Goal: Navigation & Orientation: Find specific page/section

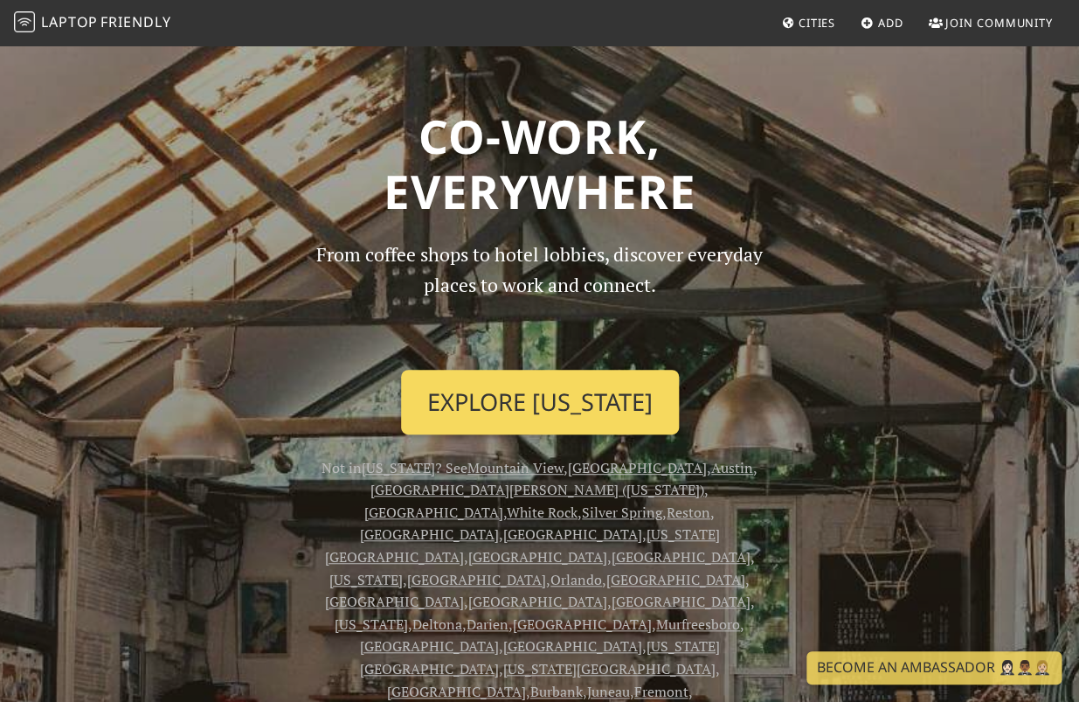
click at [500, 407] on link "Explore [US_STATE]" at bounding box center [540, 402] width 278 height 65
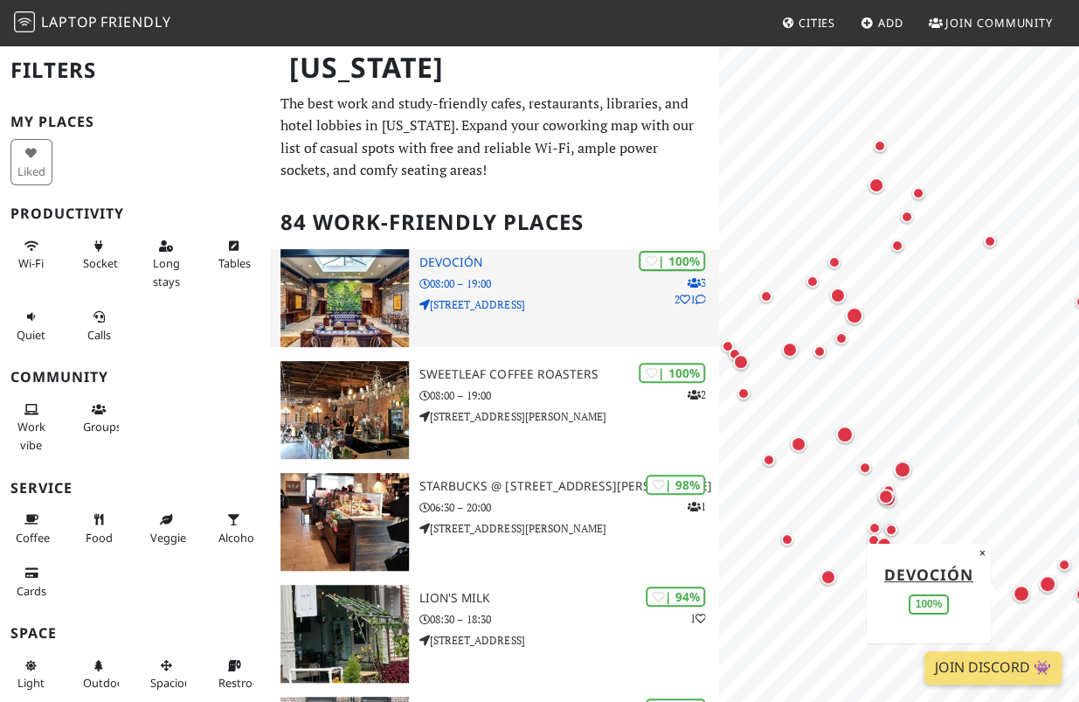
click at [375, 291] on img at bounding box center [344, 298] width 129 height 98
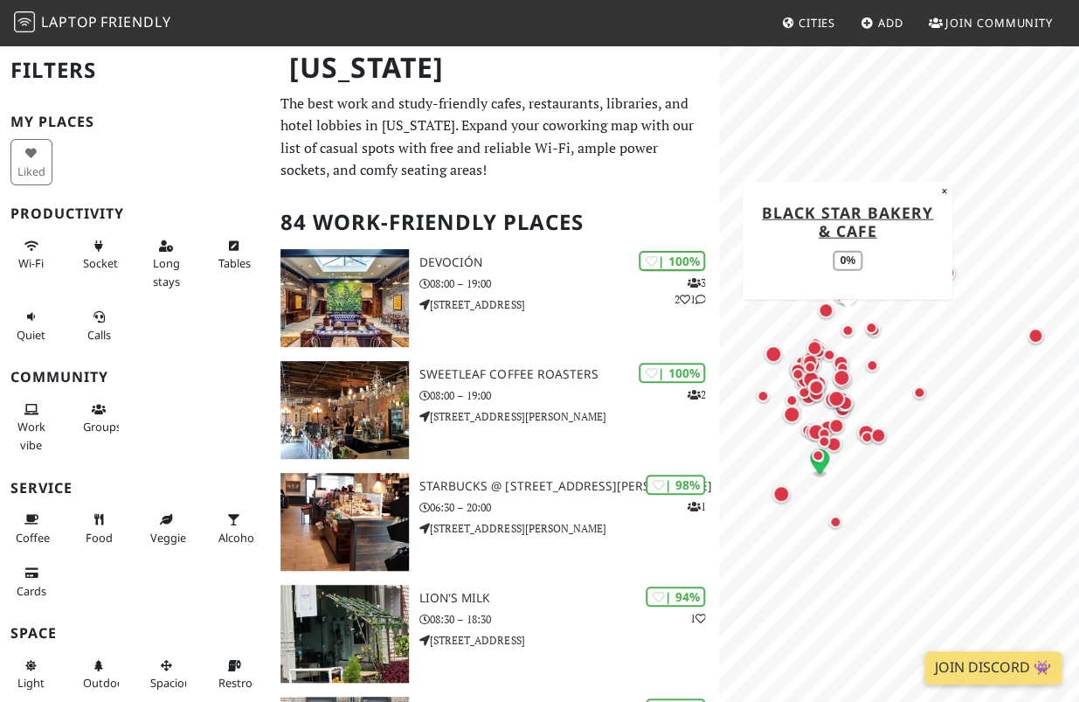
click at [843, 335] on div "Map marker" at bounding box center [847, 330] width 21 height 21
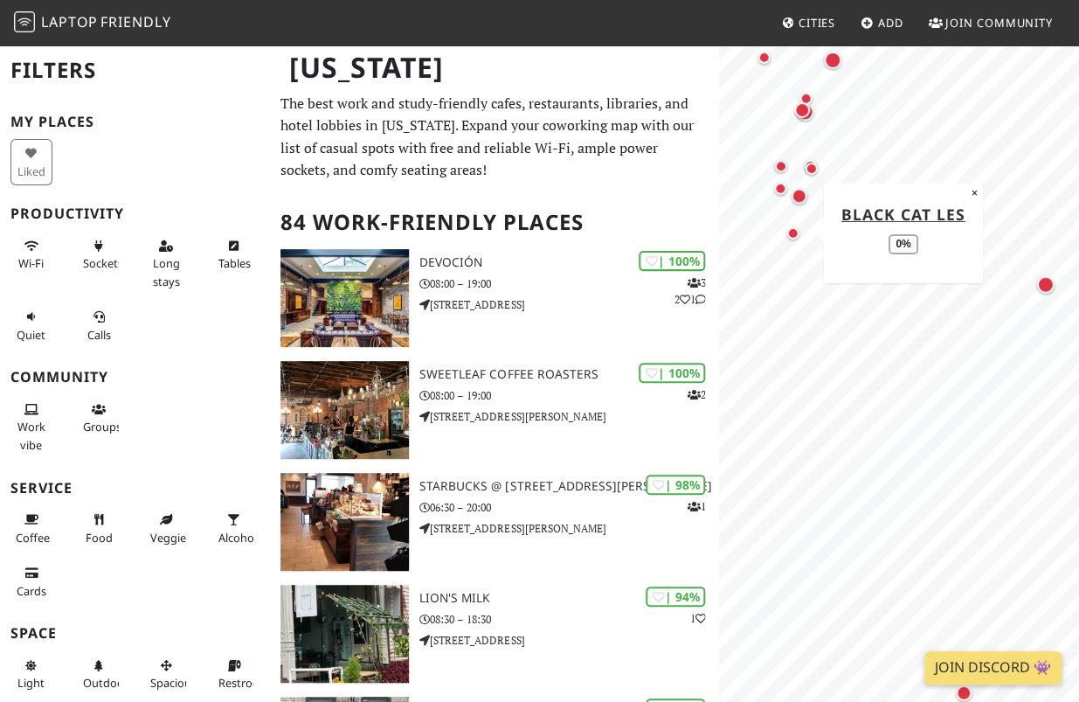
drag, startPoint x: 934, startPoint y: 465, endPoint x: 791, endPoint y: 205, distance: 296.4
click at [790, 226] on div "Map marker" at bounding box center [793, 232] width 12 height 12
